Goal: Communication & Community: Answer question/provide support

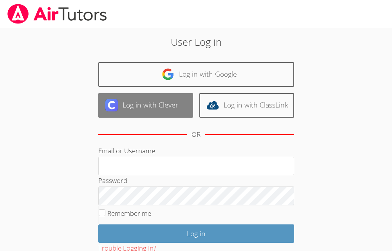
click at [168, 105] on link "Log in with Clever" at bounding box center [145, 105] width 95 height 25
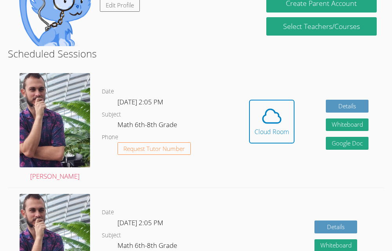
scroll to position [138, 0]
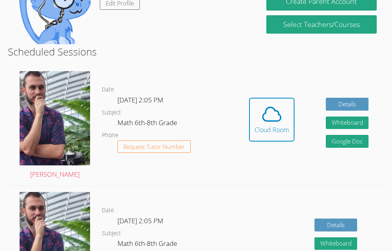
drag, startPoint x: 279, startPoint y: 119, endPoint x: 194, endPoint y: 56, distance: 105.5
click at [194, 56] on h2 "Scheduled Sessions" at bounding box center [196, 51] width 376 height 15
click at [281, 125] on div "Cloud Room" at bounding box center [271, 129] width 34 height 9
click at [270, 117] on icon at bounding box center [272, 114] width 22 height 22
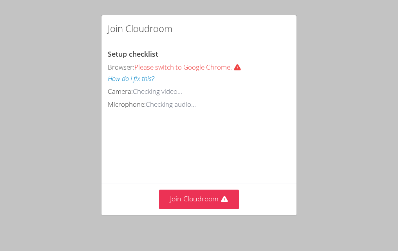
drag, startPoint x: 164, startPoint y: 164, endPoint x: 177, endPoint y: 176, distance: 18.3
click at [165, 164] on video at bounding box center [166, 145] width 117 height 59
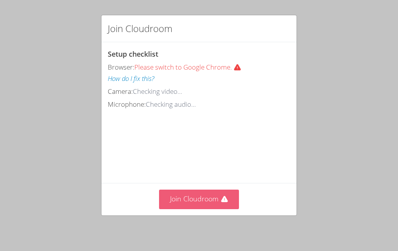
click at [195, 195] on button "Join Cloudroom" at bounding box center [199, 199] width 80 height 19
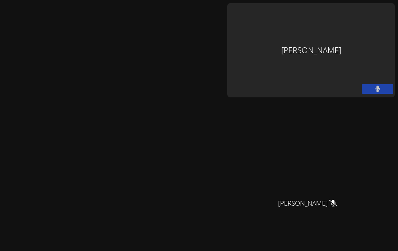
click at [263, 52] on div "[PERSON_NAME]" at bounding box center [311, 50] width 168 height 94
click at [265, 114] on video at bounding box center [310, 148] width 117 height 94
click at [0, 0] on video at bounding box center [0, 0] width 0 height 0
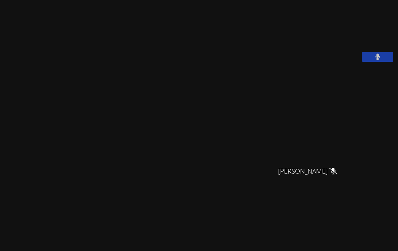
click at [362, 62] on button at bounding box center [377, 57] width 31 height 10
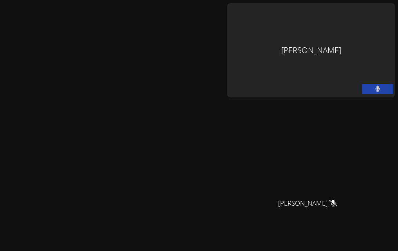
click at [271, 67] on div "[PERSON_NAME]" at bounding box center [311, 50] width 168 height 94
click at [286, 44] on div "Roberto Rafael Morales" at bounding box center [311, 50] width 168 height 94
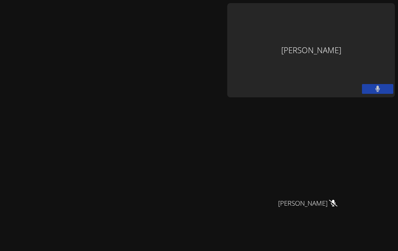
click at [292, 70] on div "Roberto Rafael Morales" at bounding box center [311, 50] width 168 height 94
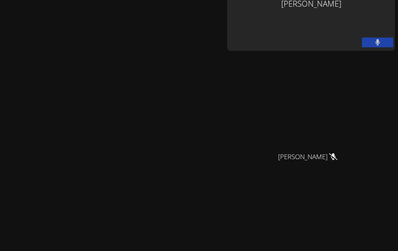
drag, startPoint x: 152, startPoint y: 229, endPoint x: 162, endPoint y: 168, distance: 62.2
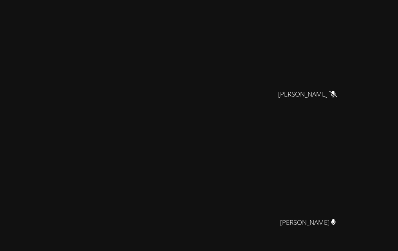
scroll to position [0, 0]
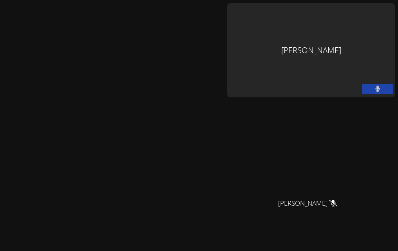
click at [272, 67] on div "Roberto Rafael Morales" at bounding box center [311, 50] width 168 height 94
drag, startPoint x: 272, startPoint y: 67, endPoint x: 219, endPoint y: 68, distance: 53.2
click at [227, 68] on div "Roberto Rafael Morales" at bounding box center [311, 50] width 168 height 94
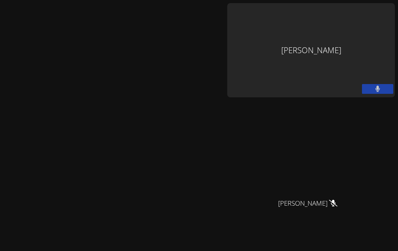
click at [323, 66] on div "Roberto Rafael Morales" at bounding box center [311, 50] width 168 height 94
click at [295, 85] on div "Roberto Rafael Morales" at bounding box center [311, 50] width 168 height 94
click at [296, 58] on div "Roberto Rafael Morales" at bounding box center [311, 50] width 168 height 94
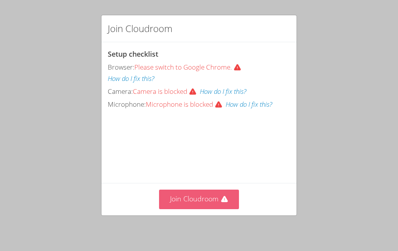
click at [195, 203] on button "Join Cloudroom" at bounding box center [199, 199] width 80 height 19
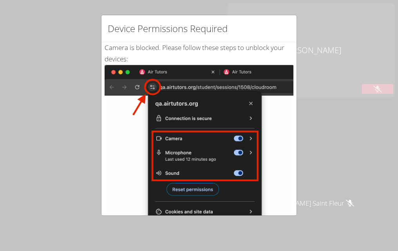
click at [312, 52] on div "Device Permissions Required Camera is blocked . Please follow these steps to un…" at bounding box center [199, 125] width 398 height 251
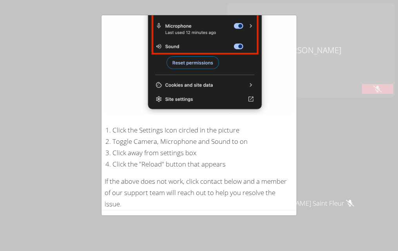
scroll to position [147, 0]
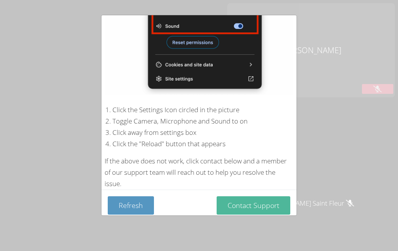
click at [245, 200] on button "Contact Support" at bounding box center [253, 205] width 74 height 18
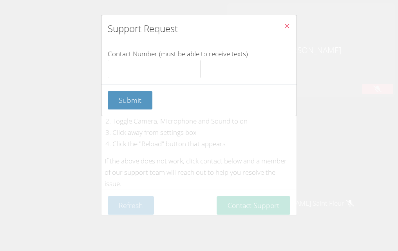
click at [283, 23] on icon "Close" at bounding box center [286, 26] width 7 height 7
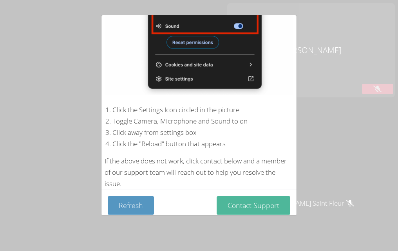
click at [227, 202] on button "Contact Support" at bounding box center [253, 205] width 74 height 18
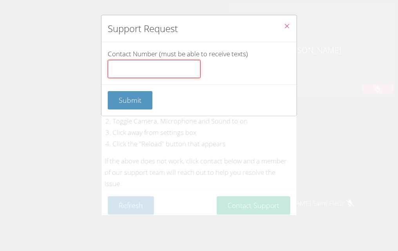
click at [155, 71] on input "Contact Number (must be able to receive texts)" at bounding box center [154, 69] width 93 height 19
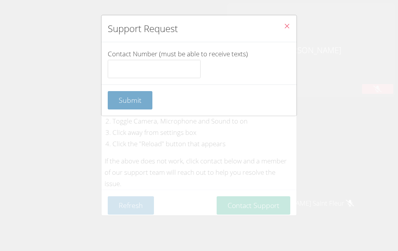
click at [0, 0] on form "Contact Number (must be able to receive texts) Submit" at bounding box center [0, 0] width 0 height 0
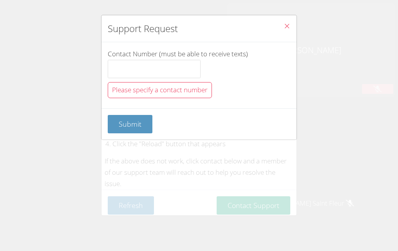
click at [283, 26] on icon "Close" at bounding box center [286, 26] width 7 height 7
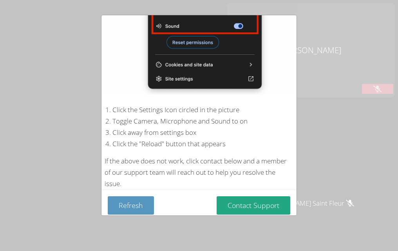
click at [228, 40] on img at bounding box center [198, 6] width 189 height 177
click at [140, 196] on button "Refresh" at bounding box center [131, 205] width 46 height 18
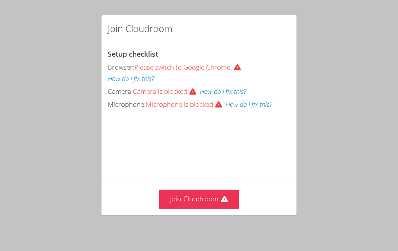
drag, startPoint x: 206, startPoint y: 195, endPoint x: 201, endPoint y: 180, distance: 16.0
click at [0, 0] on div "Setup checklist Browser: Please switch to Google Chrome. How do I fix this? Cam…" at bounding box center [0, 0] width 0 height 0
click at [213, 86] on div "Setup checklist Browser: Please switch to Google Chrome. How do I fix this? Cam…" at bounding box center [199, 79] width 182 height 61
drag, startPoint x: 213, startPoint y: 86, endPoint x: 220, endPoint y: 137, distance: 51.4
click at [220, 137] on video at bounding box center [166, 145] width 117 height 59
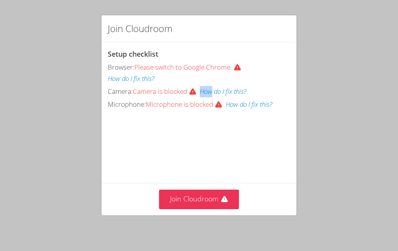
click at [211, 175] on video at bounding box center [166, 145] width 117 height 59
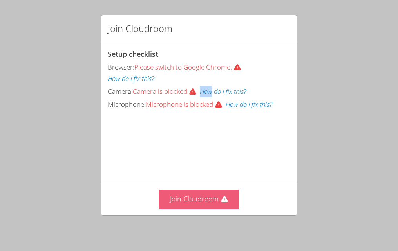
click at [213, 198] on button "Join Cloudroom" at bounding box center [199, 199] width 80 height 19
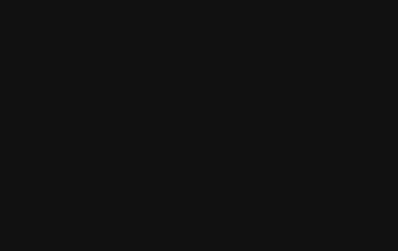
scroll to position [200, 0]
click at [141, 135] on video at bounding box center [111, 109] width 117 height 122
click at [171, 152] on video at bounding box center [111, 109] width 117 height 122
click at [171, 121] on video at bounding box center [111, 111] width 117 height 122
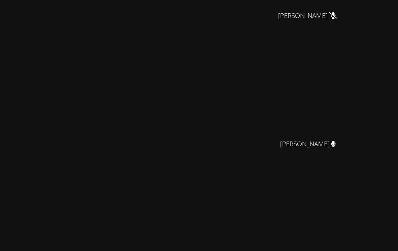
scroll to position [157, 0]
click at [137, 162] on video at bounding box center [111, 152] width 117 height 122
click at [141, 184] on video at bounding box center [111, 152] width 117 height 122
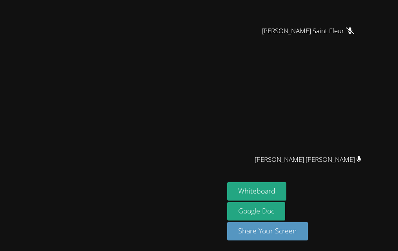
scroll to position [441, 0]
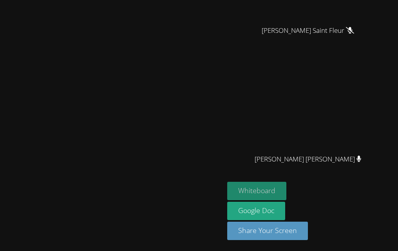
click at [229, 192] on button "Whiteboard" at bounding box center [256, 191] width 59 height 18
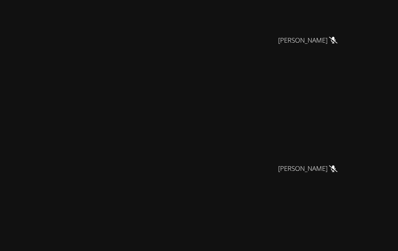
scroll to position [0, 0]
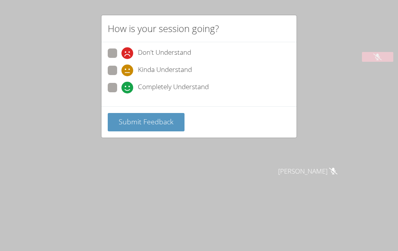
click at [121, 76] on span at bounding box center [121, 76] width 0 height 0
click at [121, 72] on input "Kinda Understand" at bounding box center [124, 69] width 7 height 7
radio input "true"
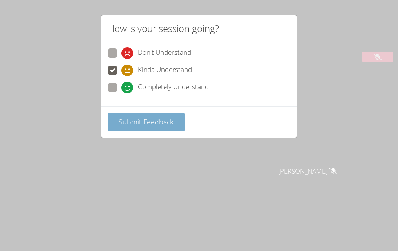
click at [143, 122] on span "Submit Feedback" at bounding box center [146, 121] width 55 height 9
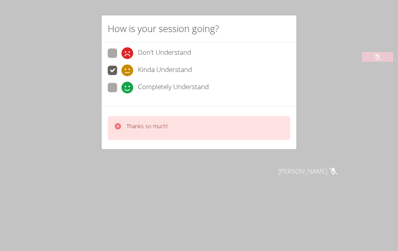
click at [118, 128] on icon at bounding box center [118, 126] width 6 height 6
